Goal: Transaction & Acquisition: Purchase product/service

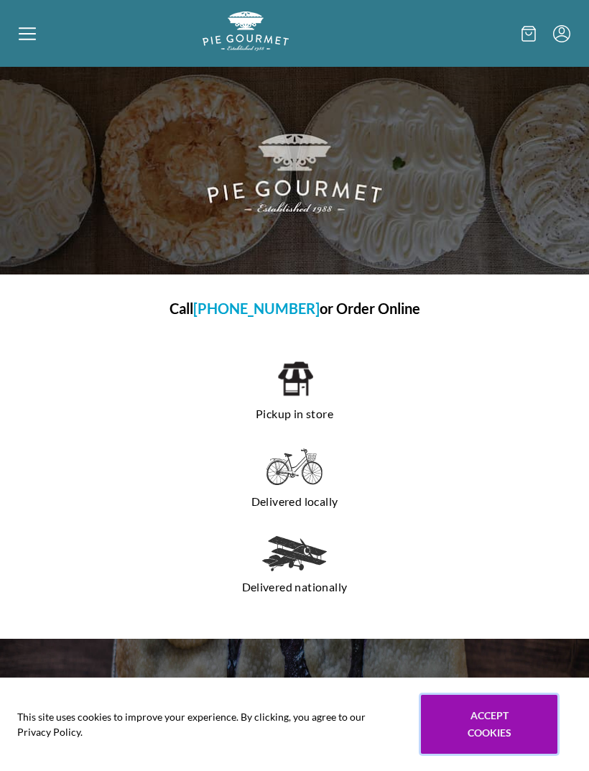
click at [480, 723] on button "Accept cookies" at bounding box center [489, 724] width 136 height 59
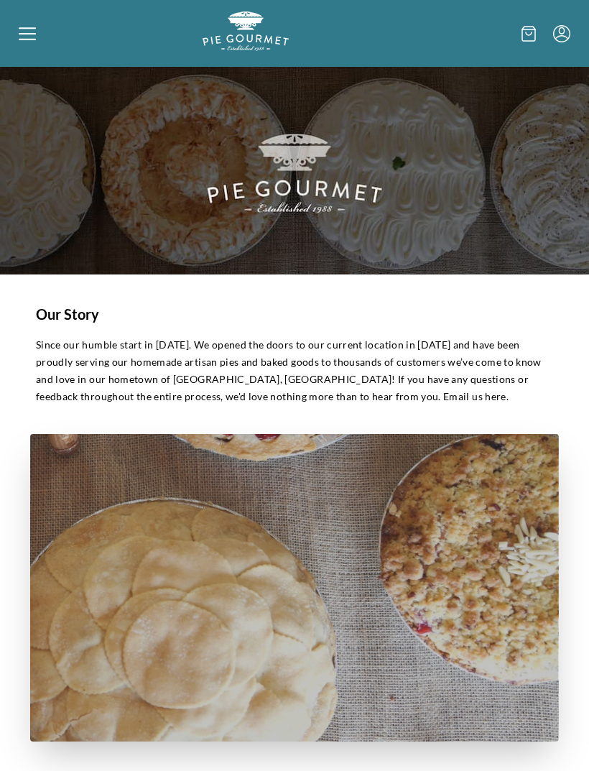
click at [32, 38] on icon at bounding box center [27, 33] width 17 height 17
click at [29, 42] on div "Home Shop" at bounding box center [294, 385] width 589 height 771
click at [23, 34] on icon at bounding box center [27, 32] width 17 height 1
click at [22, 37] on div "Home Shop" at bounding box center [294, 385] width 589 height 771
click at [28, 37] on icon at bounding box center [27, 33] width 17 height 17
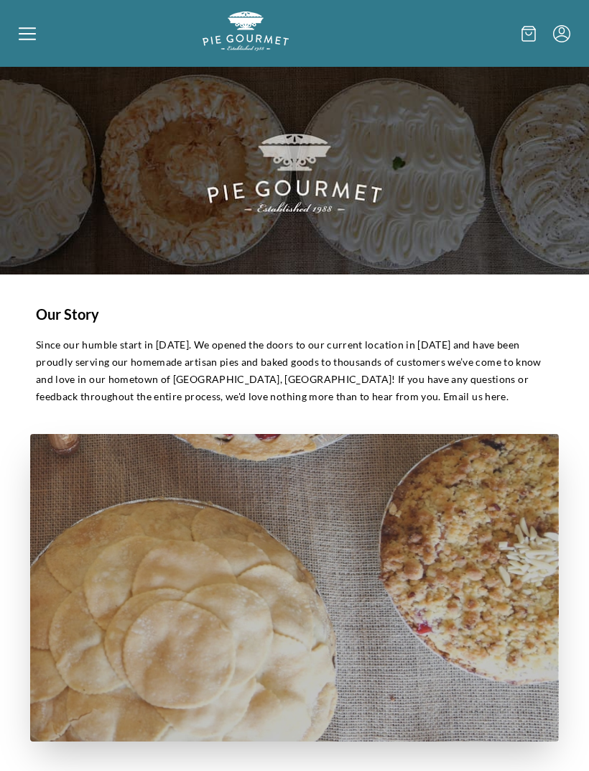
click at [23, 45] on div "Home Shop" at bounding box center [294, 385] width 589 height 771
click at [26, 27] on icon at bounding box center [27, 33] width 17 height 17
click at [22, 39] on div "Home Shop" at bounding box center [294, 385] width 589 height 771
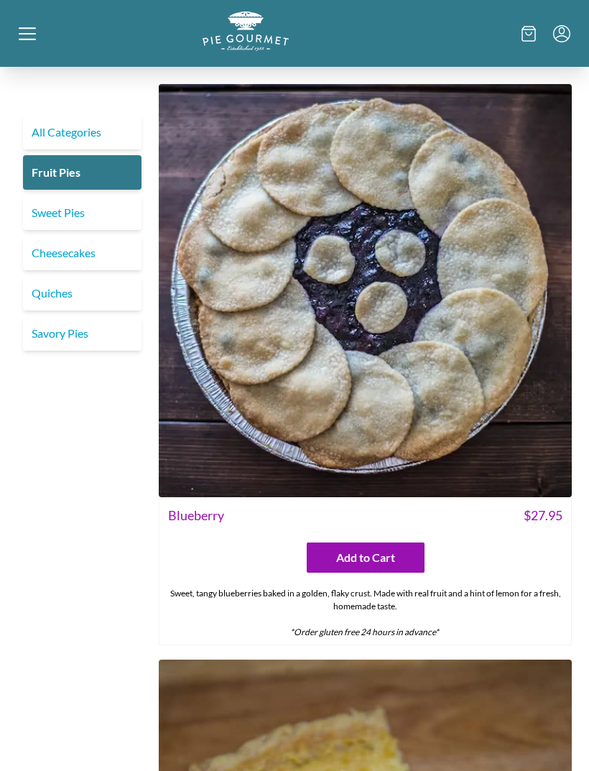
click at [85, 251] on link "Cheesecakes" at bounding box center [82, 253] width 119 height 34
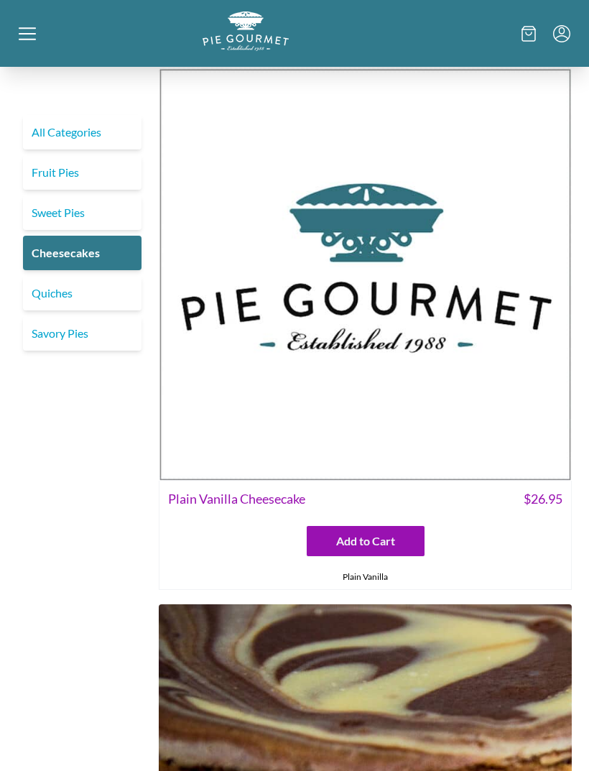
scroll to position [552, 0]
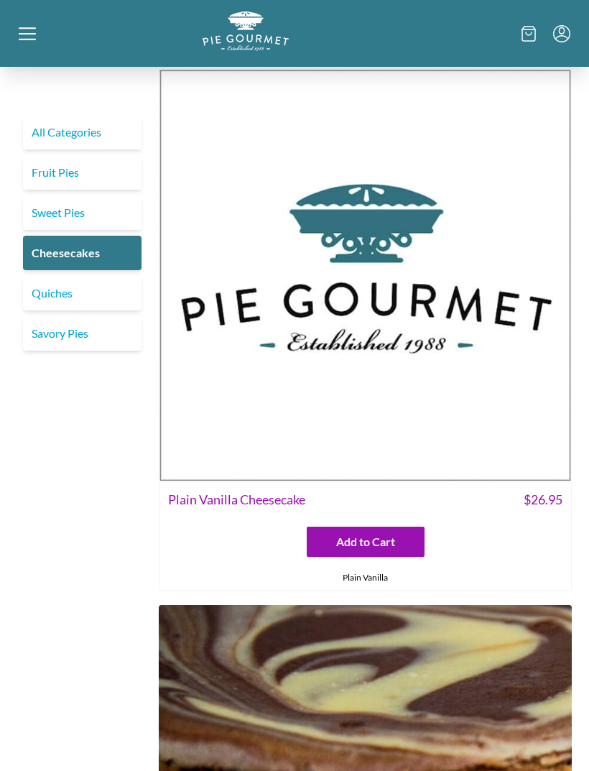
click at [63, 210] on link "Sweet Pies" at bounding box center [82, 212] width 119 height 34
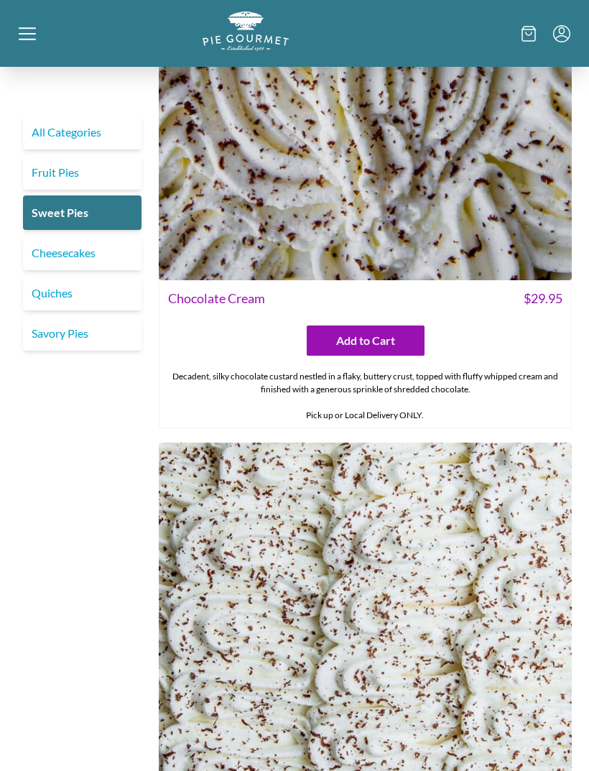
scroll to position [1971, 0]
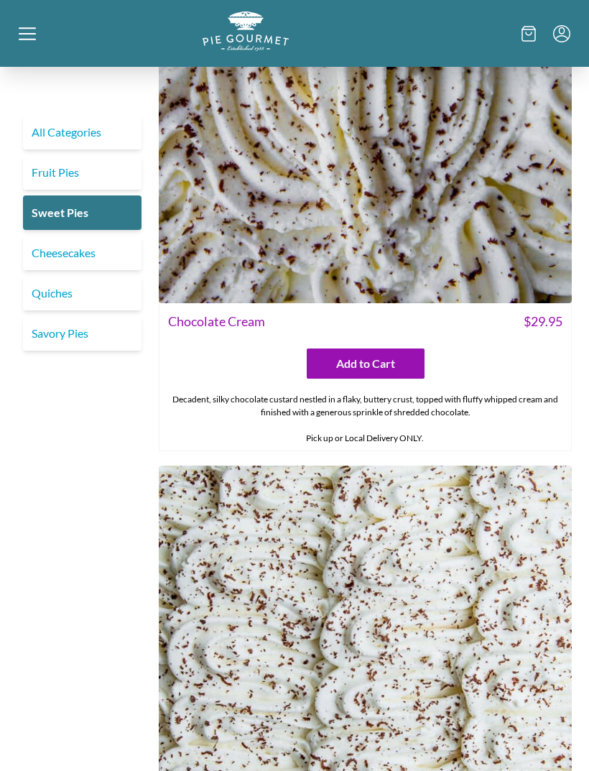
click at [44, 157] on link "Fruit Pies" at bounding box center [82, 172] width 119 height 34
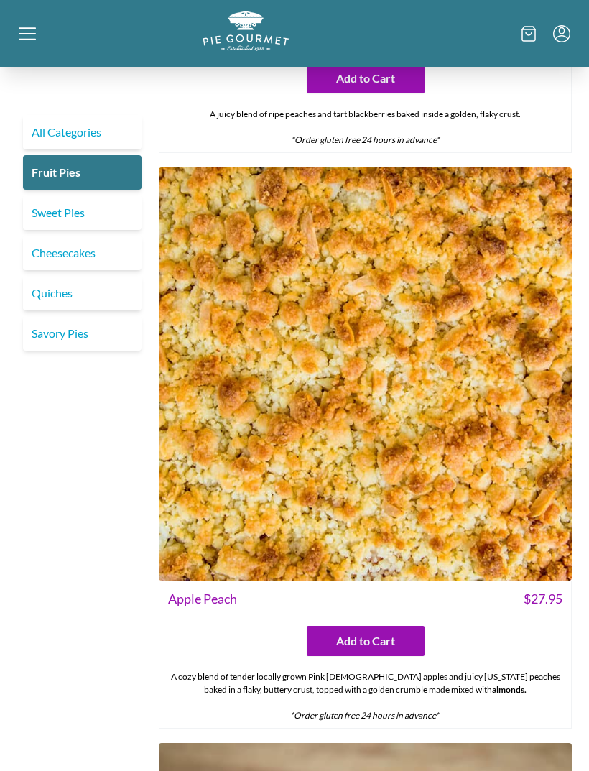
scroll to position [2217, 0]
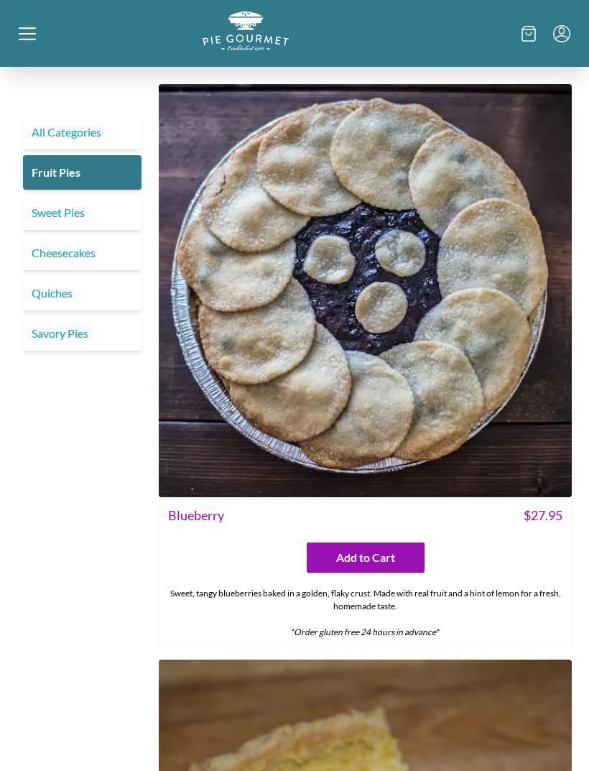
scroll to position [504, 0]
